Goal: Task Accomplishment & Management: Complete application form

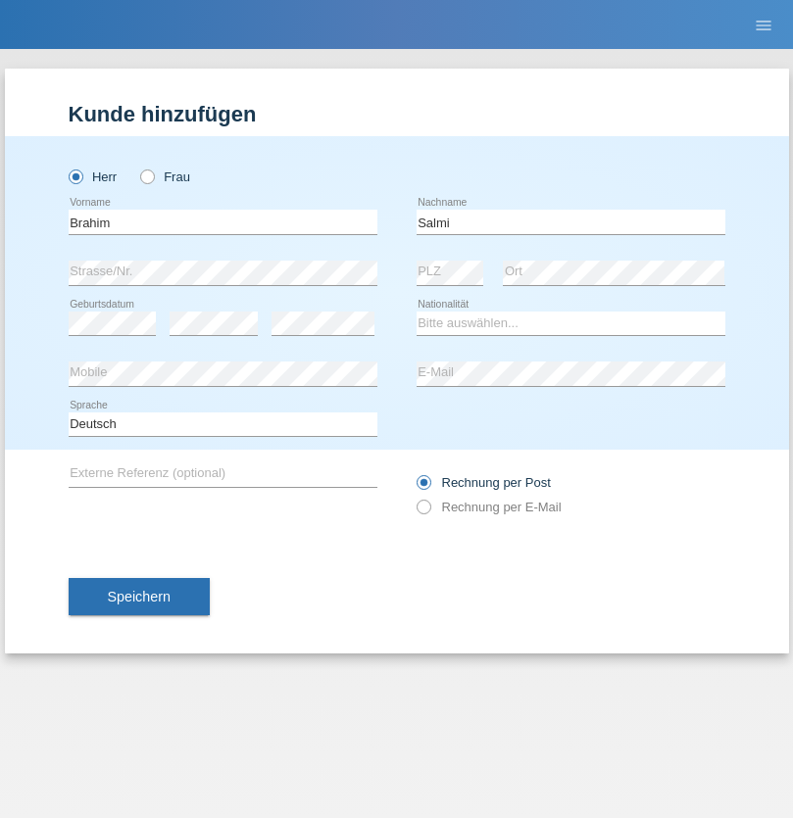
type input "Salmi"
select select "CH"
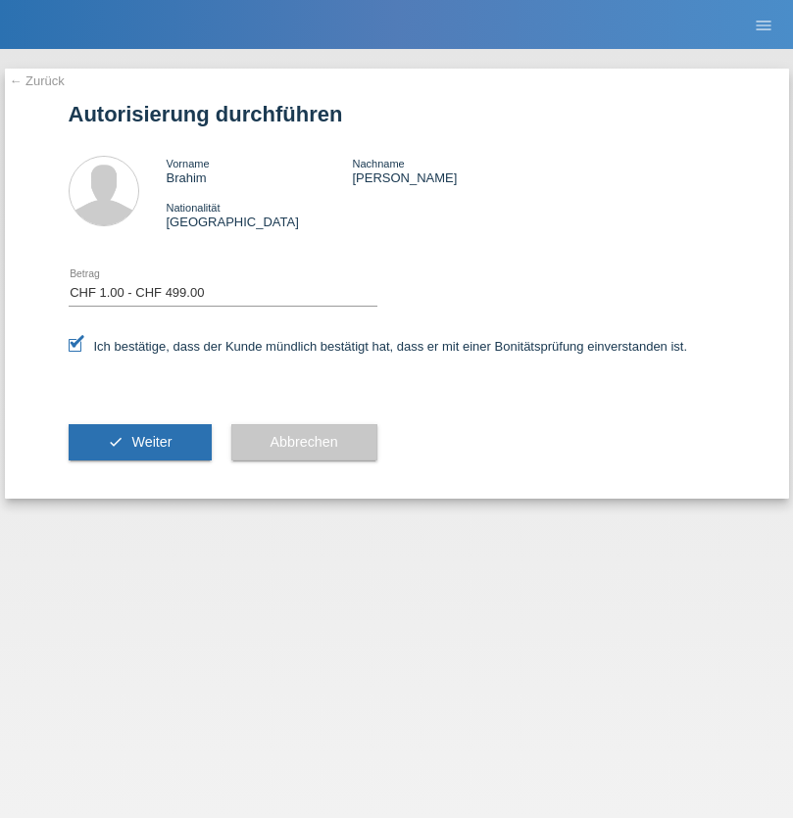
select select "1"
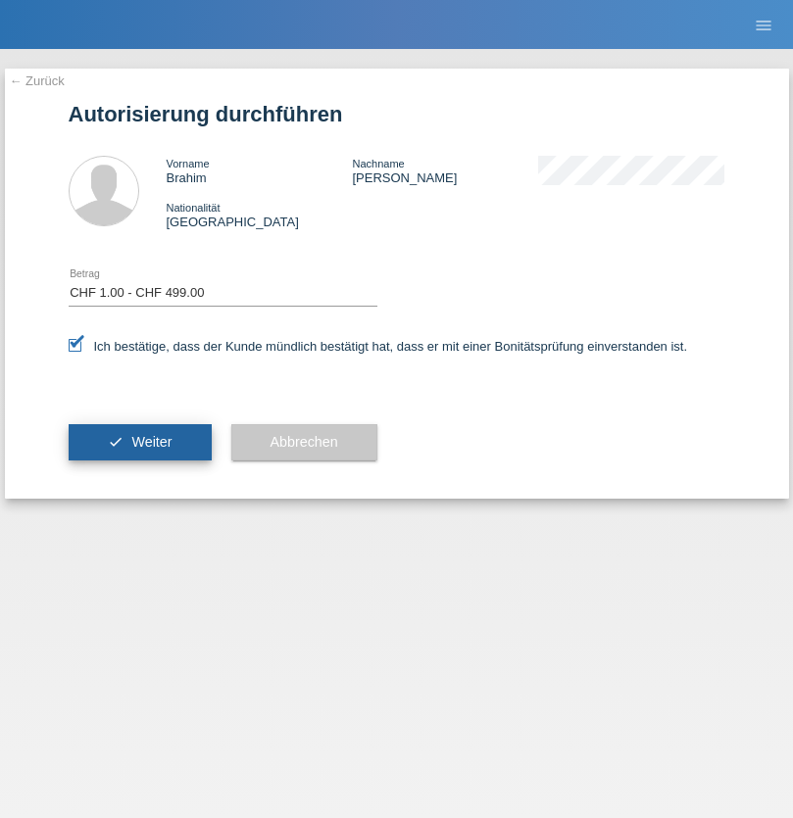
click at [139, 442] on span "Weiter" at bounding box center [151, 442] width 40 height 16
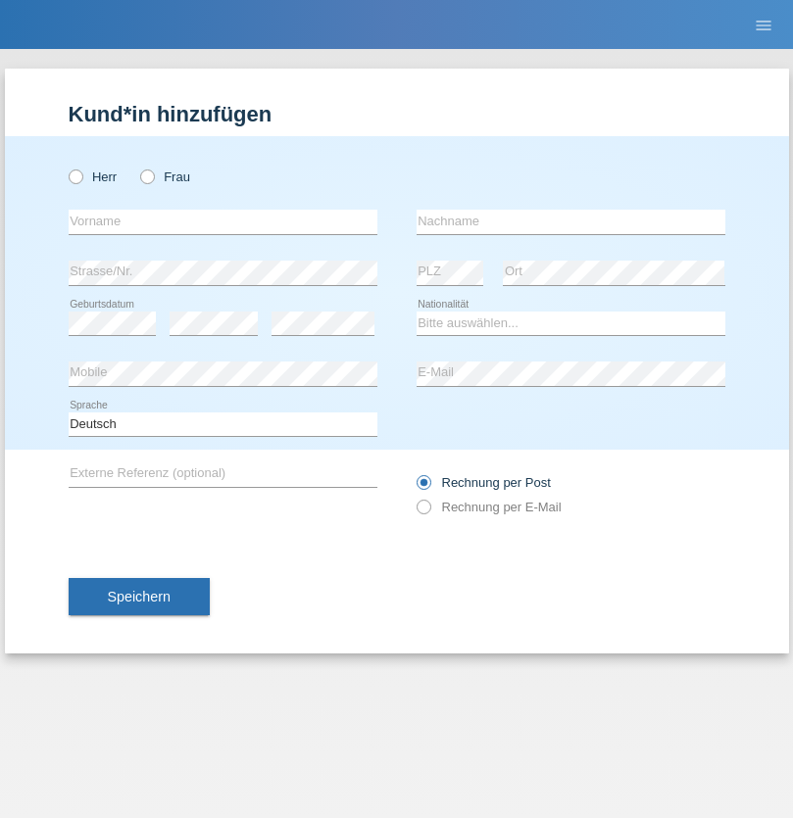
radio input "true"
click at [222, 221] on input "text" at bounding box center [223, 222] width 309 height 24
type input "Walid"
click at [570, 221] on input "text" at bounding box center [570, 222] width 309 height 24
type input "Salmi"
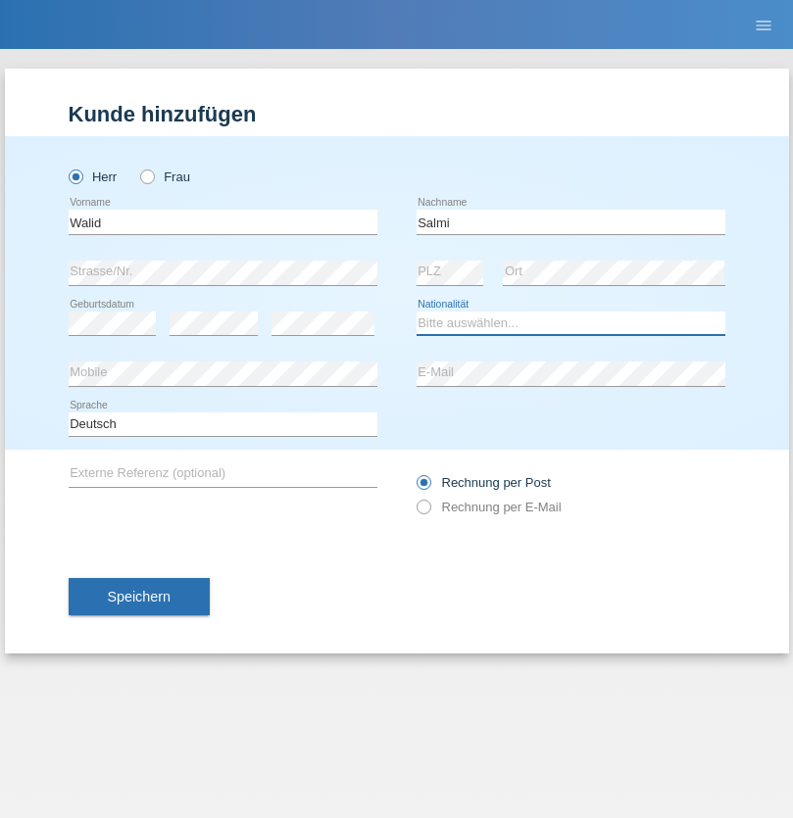
select select "CH"
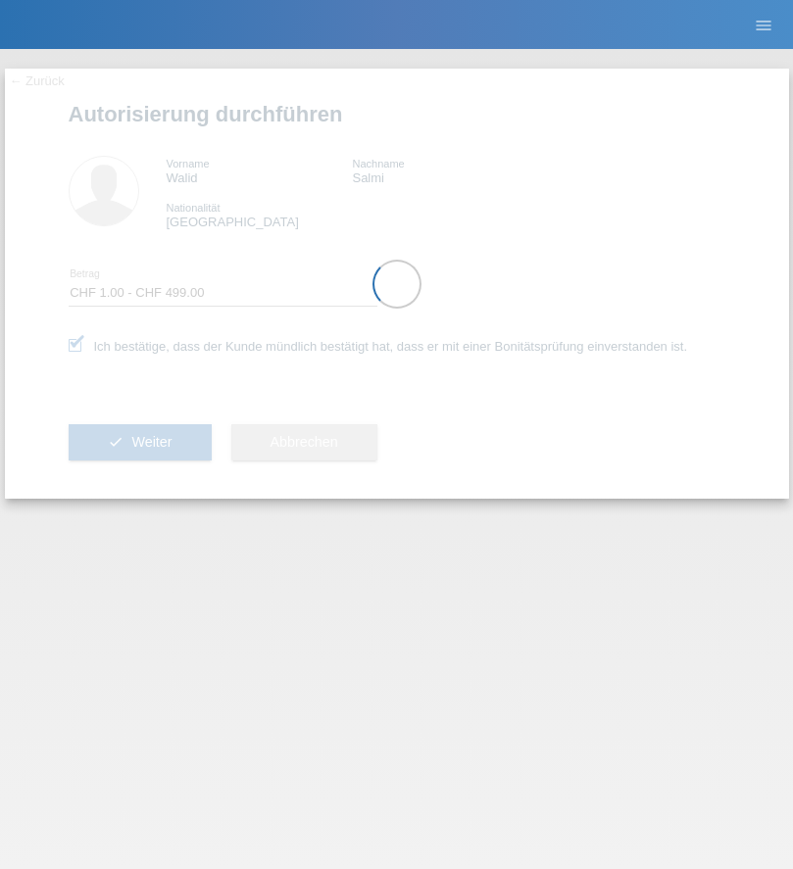
select select "1"
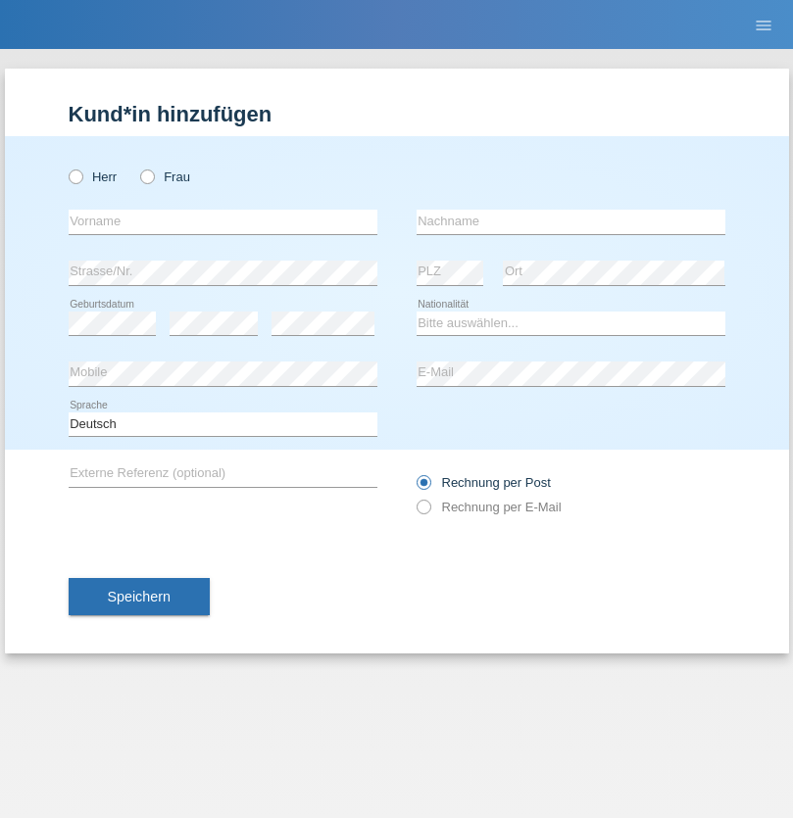
radio input "true"
click at [222, 221] on input "text" at bounding box center [223, 222] width 309 height 24
type input "Karima"
click at [570, 221] on input "text" at bounding box center [570, 222] width 309 height 24
type input "Hadj"
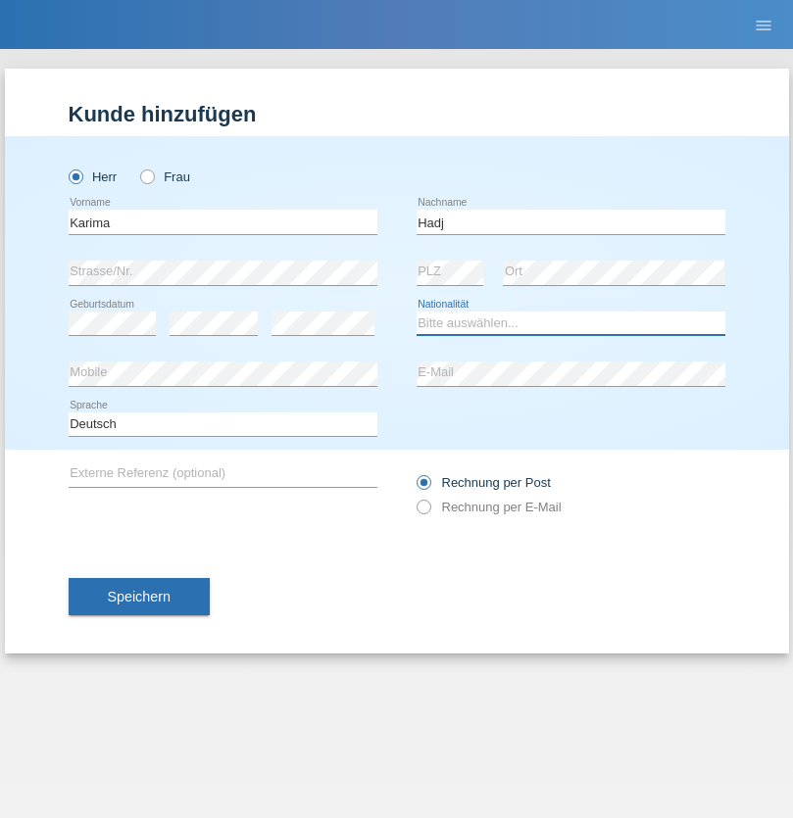
select select "CH"
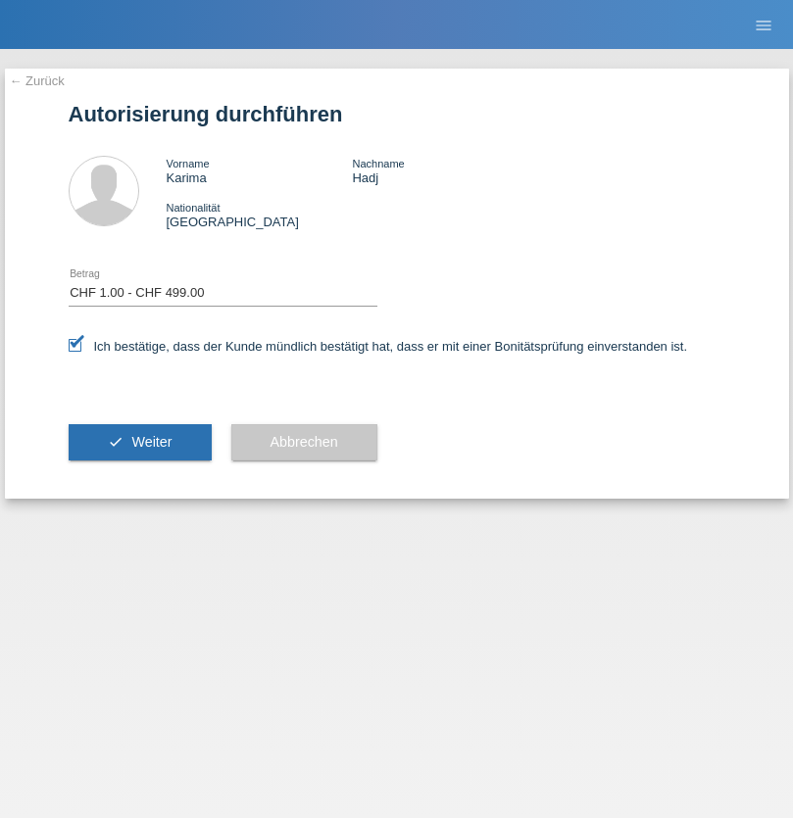
select select "1"
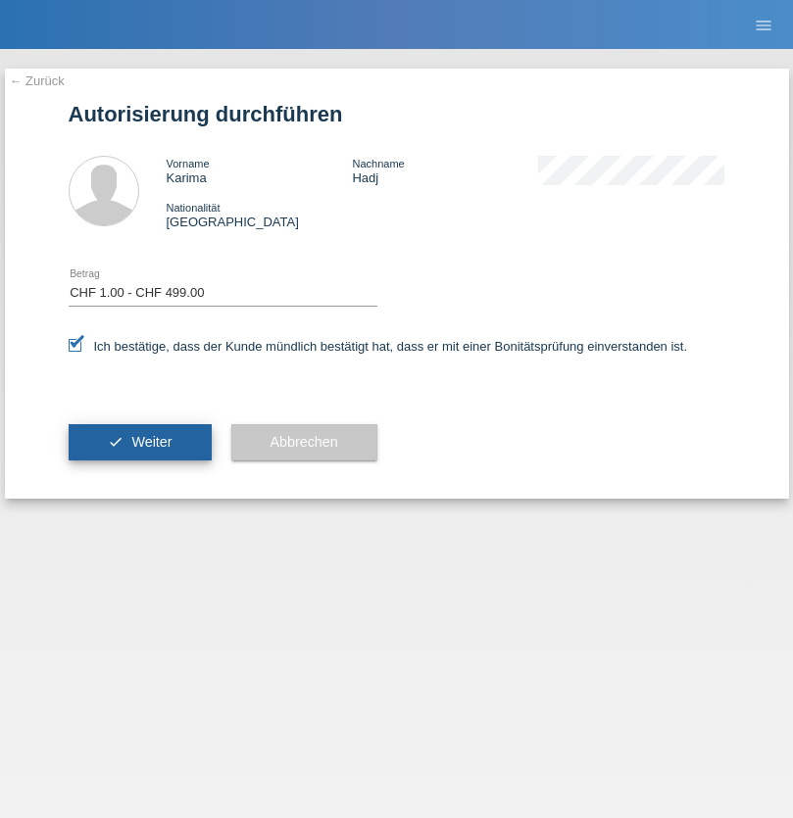
click at [139, 442] on span "Weiter" at bounding box center [151, 442] width 40 height 16
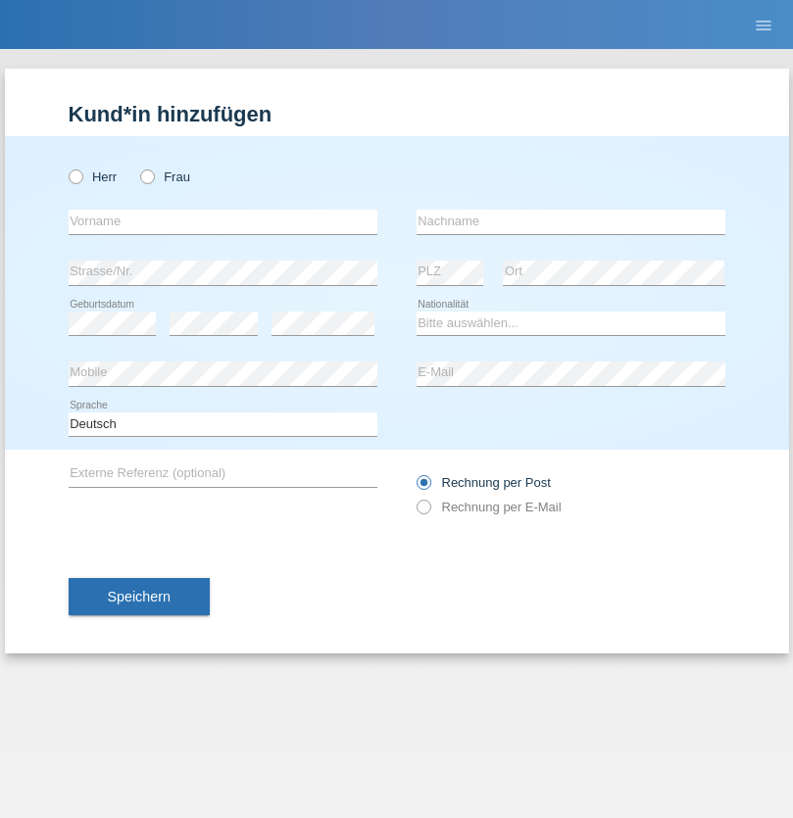
radio input "true"
click at [222, 221] on input "text" at bounding box center [223, 222] width 309 height 24
type input "firat"
click at [570, 221] on input "text" at bounding box center [570, 222] width 309 height 24
type input "kara"
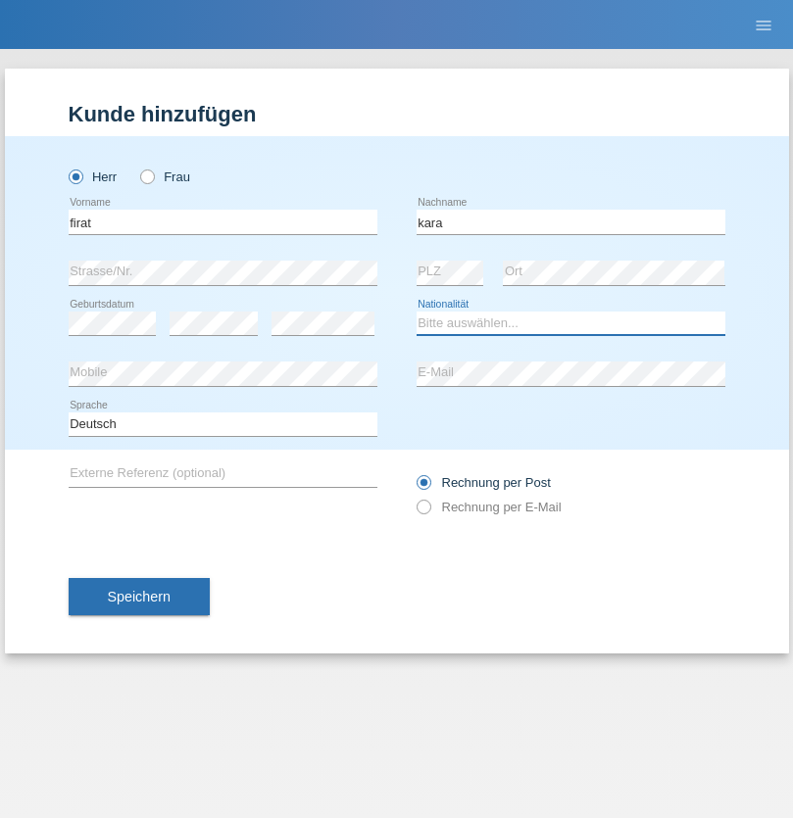
select select "CH"
radio input "true"
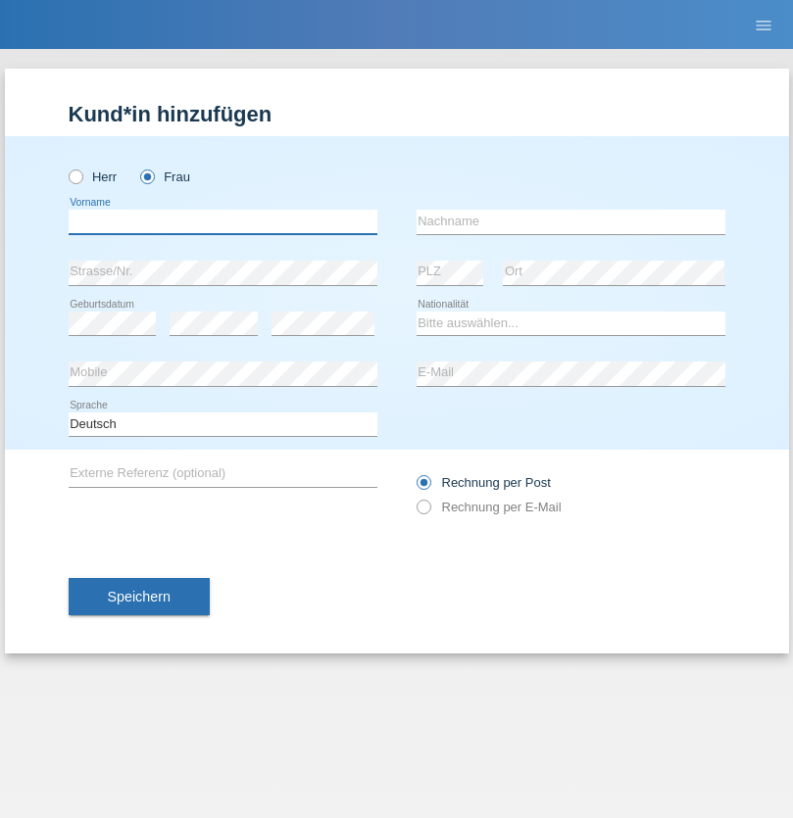
click at [222, 221] on input "text" at bounding box center [223, 222] width 309 height 24
type input "Sabrina"
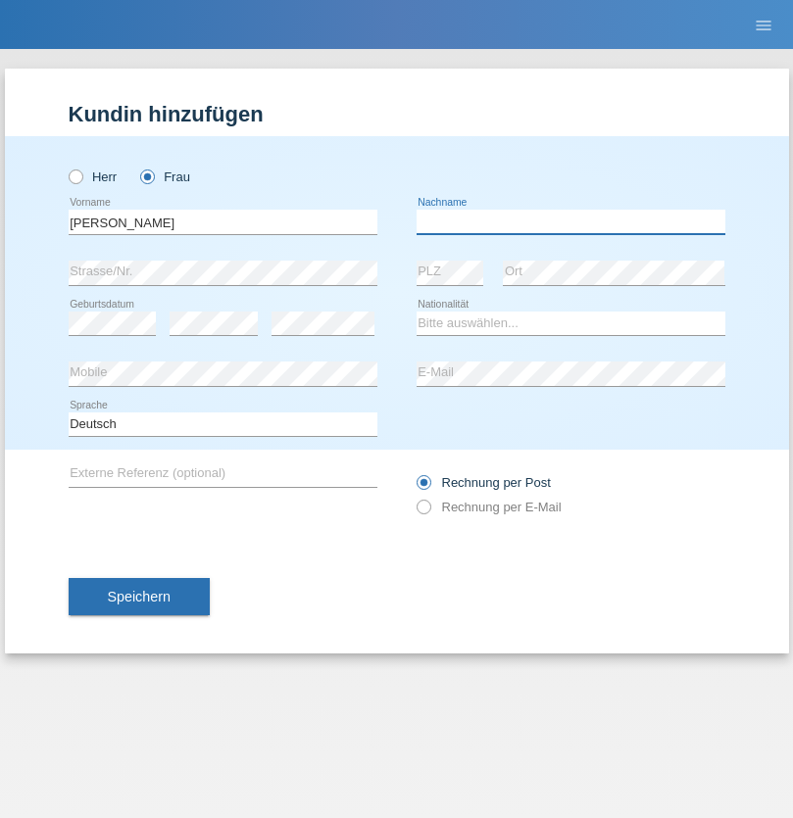
click at [570, 221] on input "text" at bounding box center [570, 222] width 309 height 24
type input "Santos"
select select "PT"
select select "C"
select select "05"
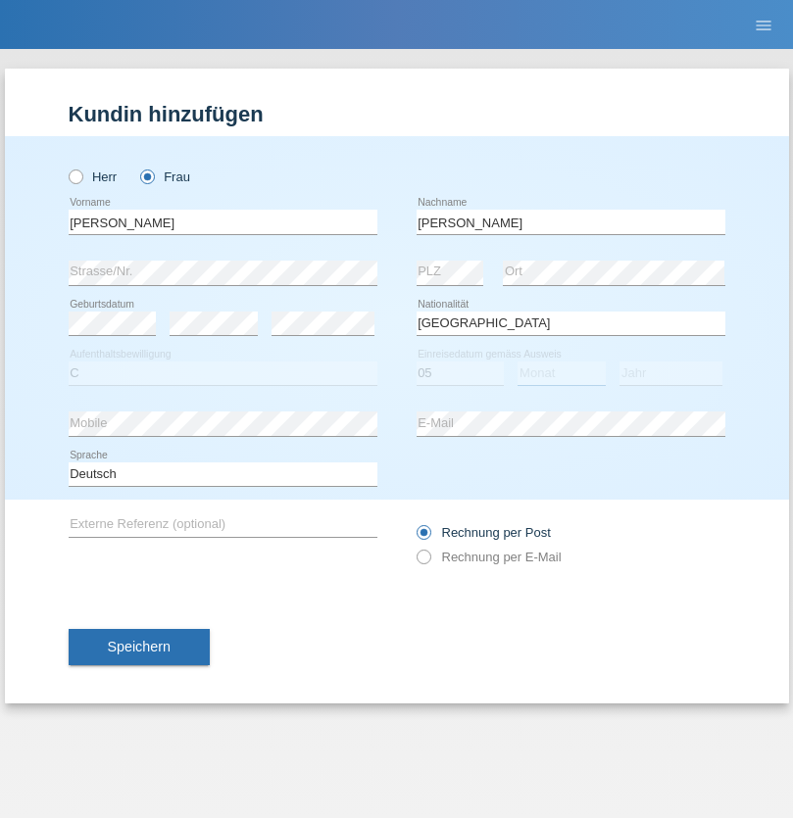
select select "12"
select select "2000"
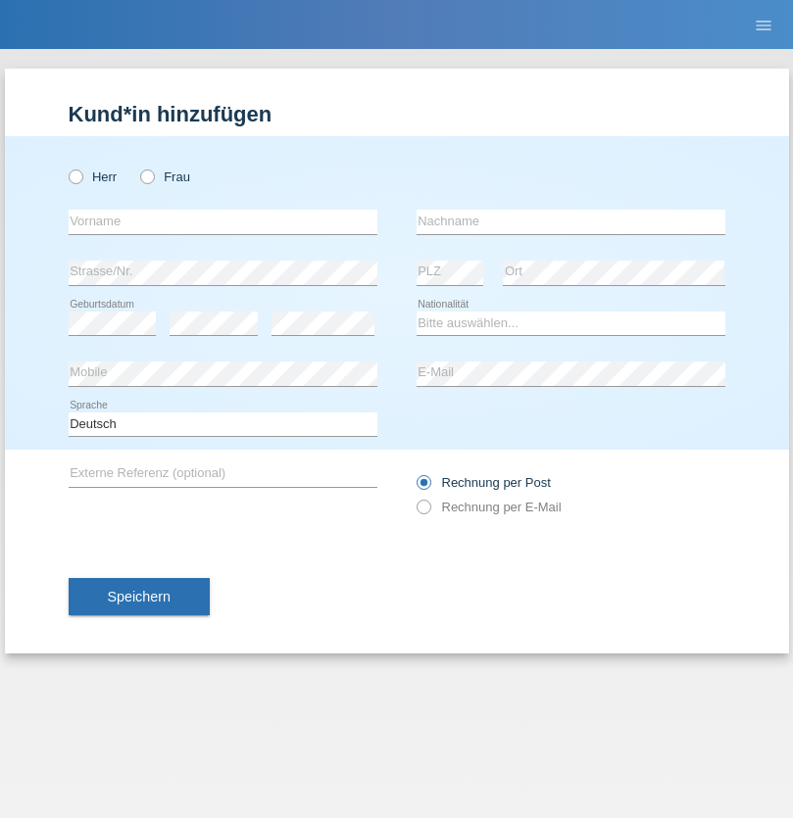
radio input "true"
click at [222, 221] on input "text" at bounding box center [223, 222] width 309 height 24
type input "Anett"
click at [570, 221] on input "text" at bounding box center [570, 222] width 309 height 24
type input "[PERSON_NAME]"
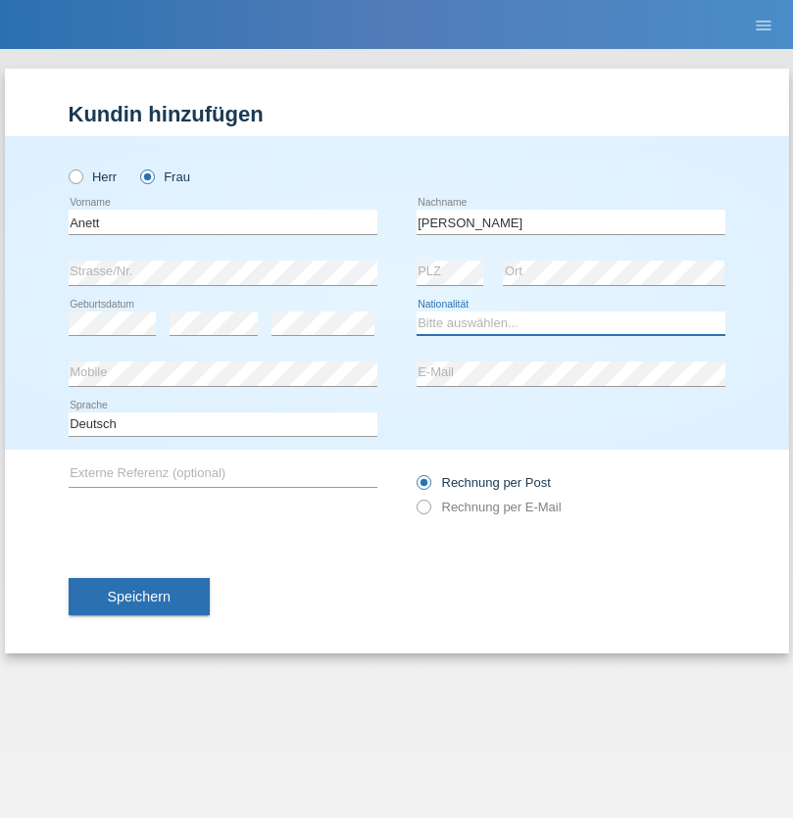
select select "HU"
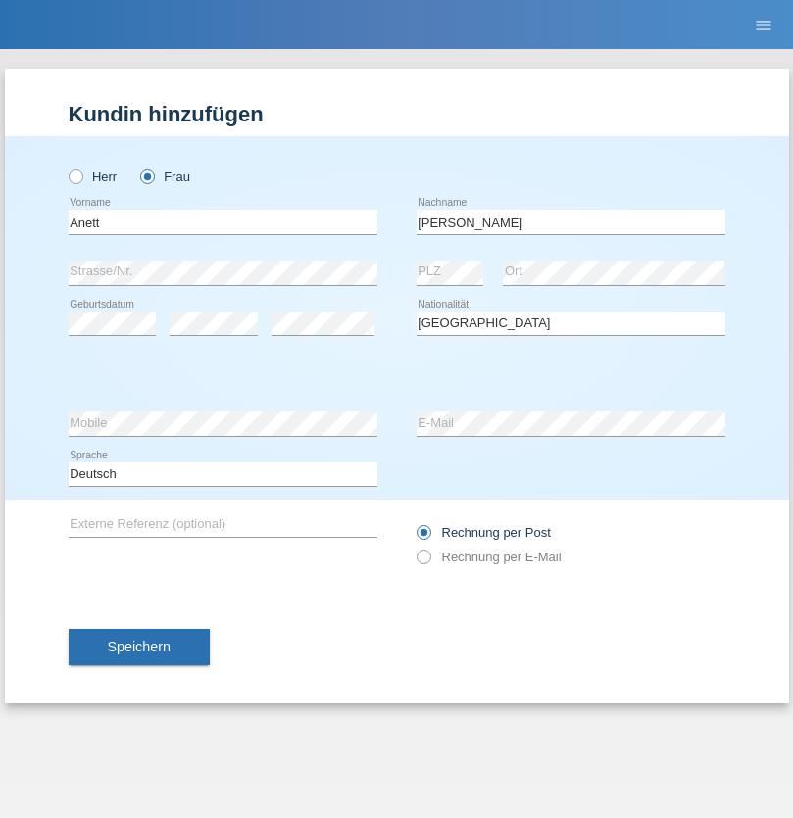
select select "C"
select select "04"
select select "09"
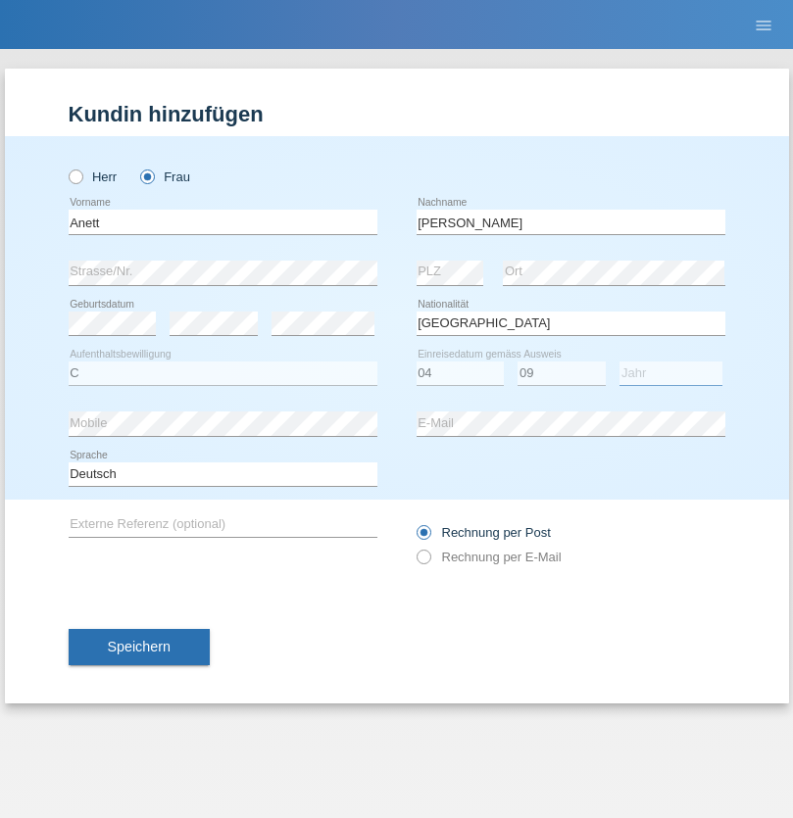
select select "2021"
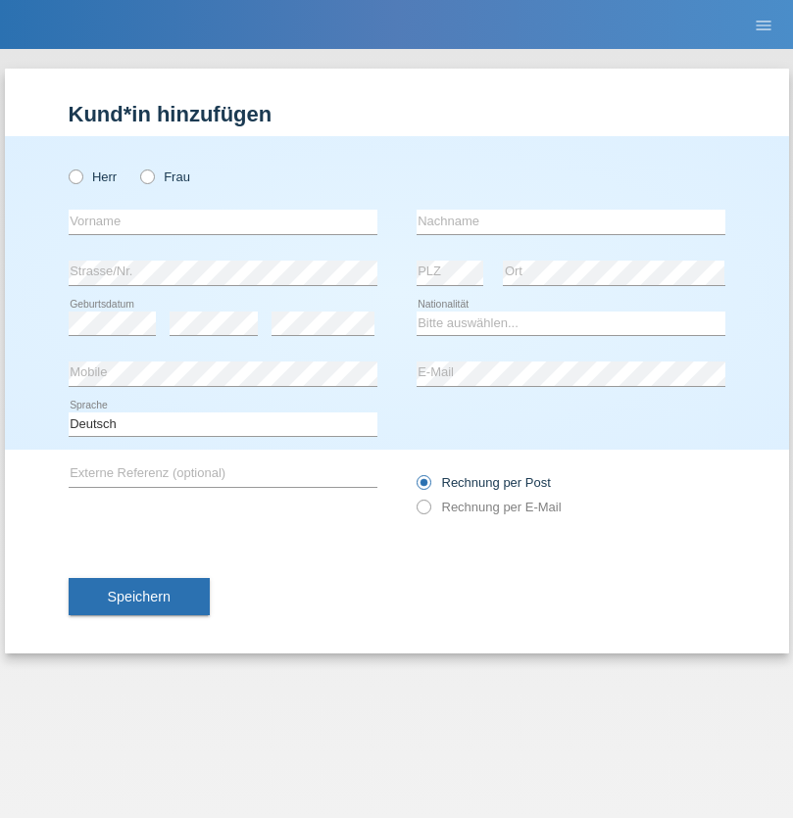
radio input "true"
click at [222, 221] on input "text" at bounding box center [223, 222] width 309 height 24
type input "Tanja"
click at [570, 221] on input "text" at bounding box center [570, 222] width 309 height 24
type input "Hirsiger"
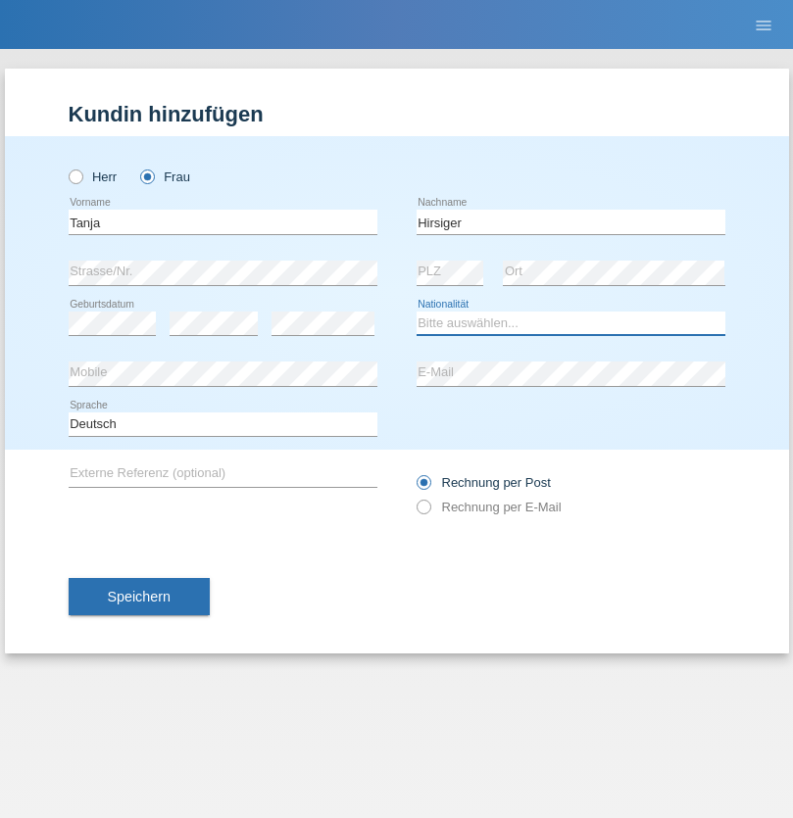
select select "CH"
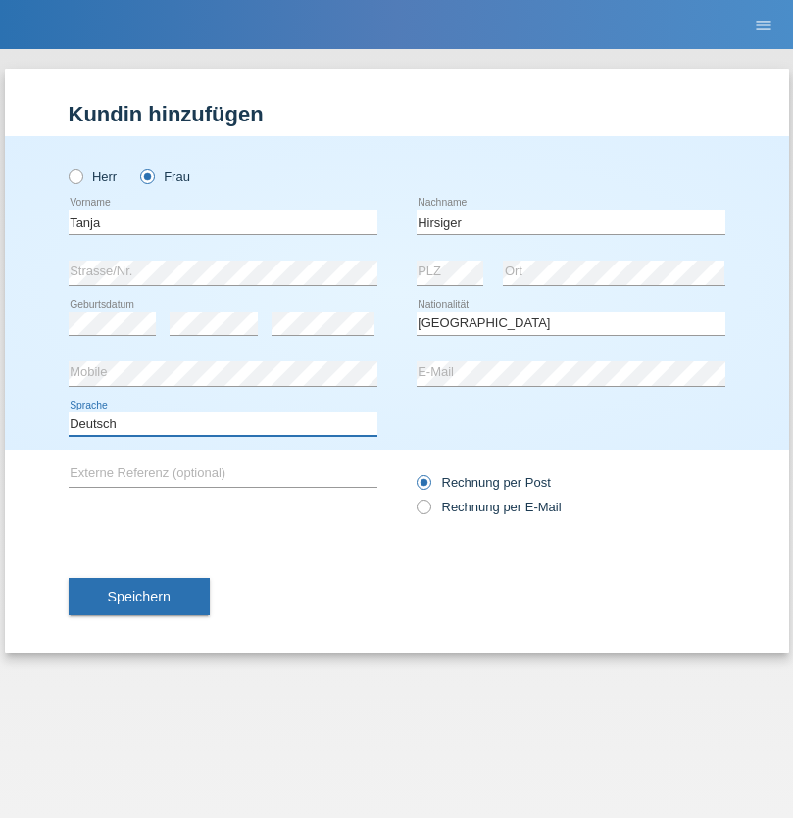
select select "en"
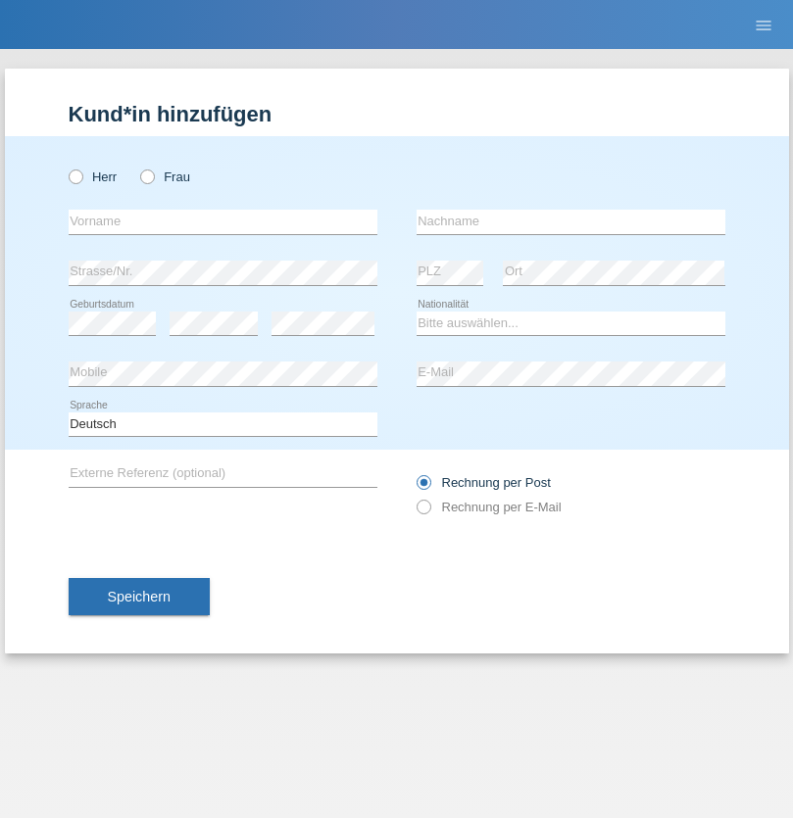
radio input "true"
click at [222, 221] on input "text" at bounding box center [223, 222] width 309 height 24
type input "Ketty"
click at [570, 221] on input "text" at bounding box center [570, 222] width 309 height 24
type input "Kalupnath"
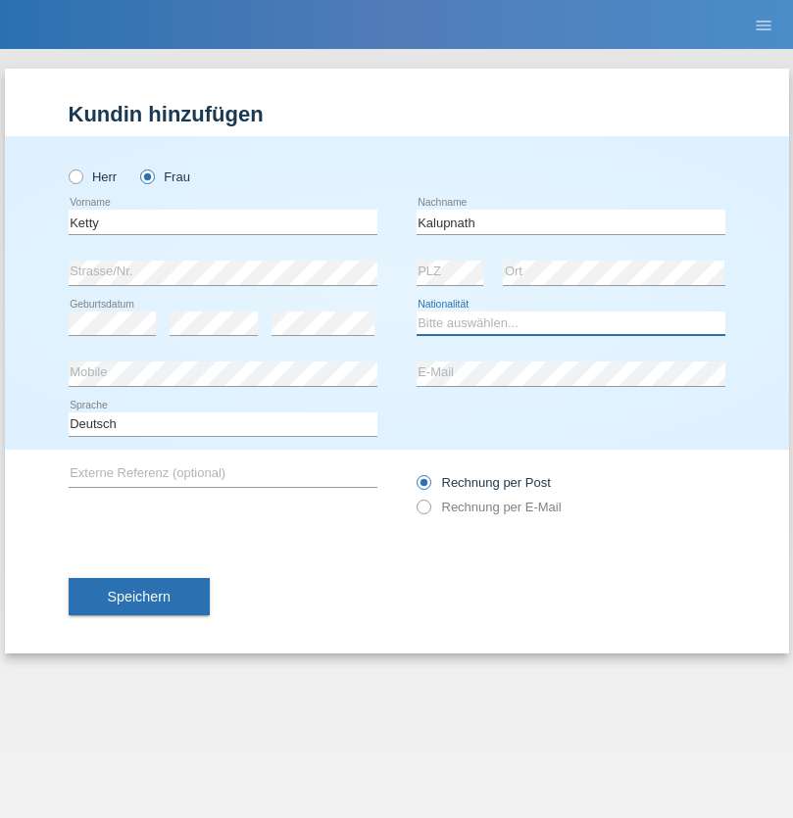
select select "CH"
